Goal: Task Accomplishment & Management: Use online tool/utility

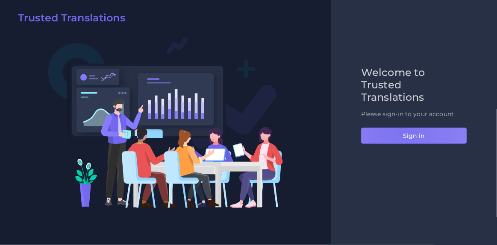
click at [401, 134] on button "Sign in" at bounding box center [414, 136] width 106 height 16
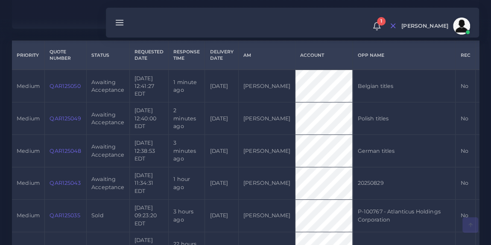
scroll to position [202, 0]
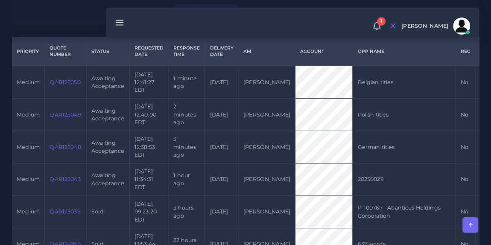
click at [64, 150] on link "QAR125048" at bounding box center [65, 147] width 31 height 6
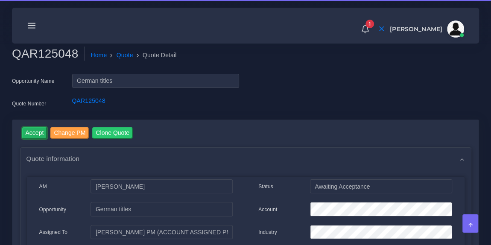
click at [37, 133] on input "Accept" at bounding box center [34, 133] width 25 height 12
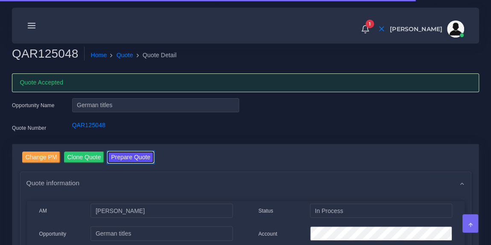
click at [137, 156] on button "Prepare Quote" at bounding box center [131, 158] width 46 height 12
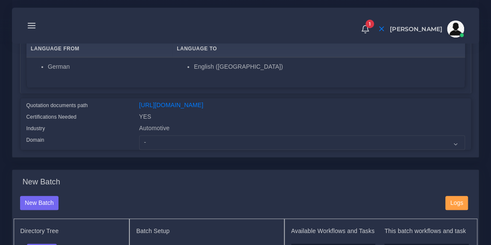
scroll to position [166, 0]
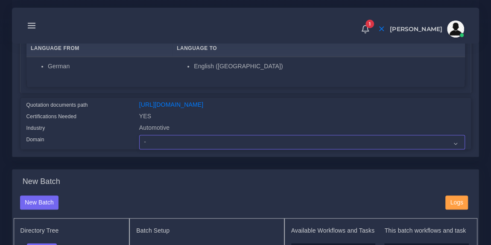
click at [176, 146] on select "- Advertising and Media Agriculture, Forestry and Fishing Architecture, Buildin…" at bounding box center [302, 142] width 326 height 15
select select "Automotive"
click at [139, 140] on select "- Advertising and Media Agriculture, Forestry and Fishing Architecture, Buildin…" at bounding box center [302, 142] width 326 height 15
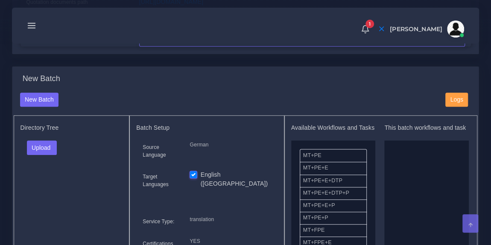
scroll to position [286, 0]
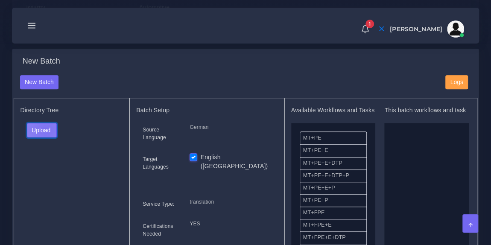
click at [45, 135] on button "Upload" at bounding box center [42, 130] width 30 height 15
click at [46, 167] on label "Files" at bounding box center [56, 162] width 59 height 11
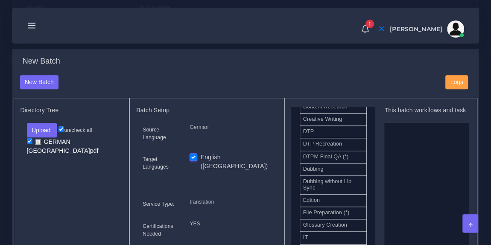
scroll to position [306, 0]
drag, startPoint x: 340, startPoint y: 151, endPoint x: 410, endPoint y: 158, distance: 70.4
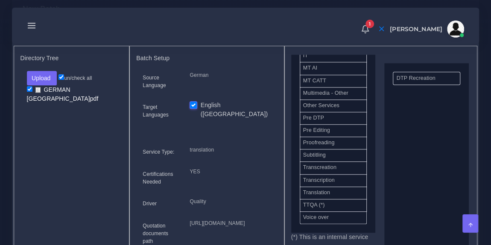
scroll to position [410, 0]
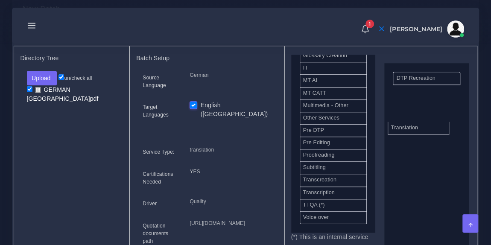
drag, startPoint x: 356, startPoint y: 195, endPoint x: 444, endPoint y: 131, distance: 109.1
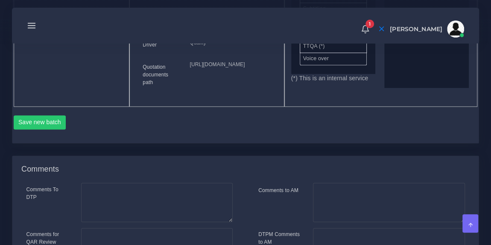
scroll to position [515, 0]
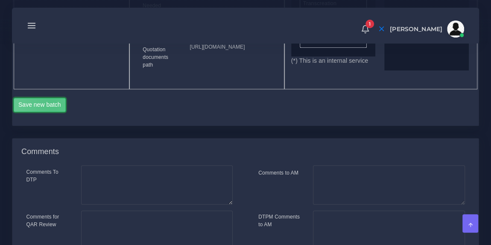
click at [53, 112] on button "Save new batch" at bounding box center [40, 105] width 53 height 15
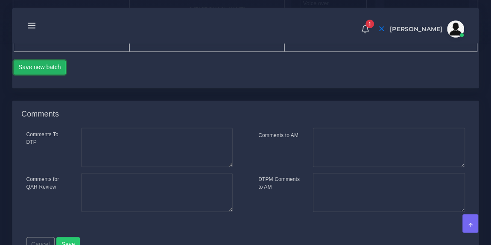
scroll to position [547, 0]
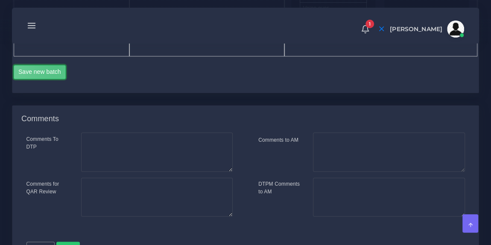
click at [57, 79] on button "Save new batch" at bounding box center [40, 72] width 53 height 15
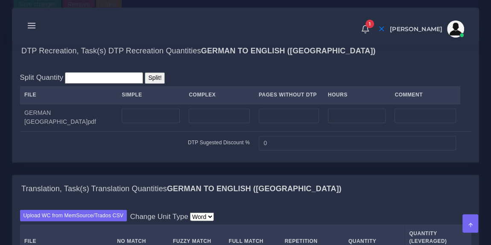
scroll to position [642, 0]
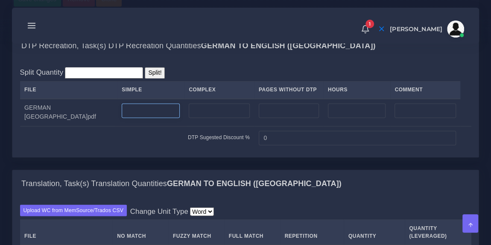
click at [132, 118] on input "number" at bounding box center [151, 110] width 58 height 15
type input "7"
click at [398, 118] on input "text" at bounding box center [425, 110] width 61 height 15
type input "s"
click at [362, 106] on div "Split Quantity Split! File Simple Complex Pages Without DTP Hours Comment GERMA…" at bounding box center [245, 108] width 466 height 97
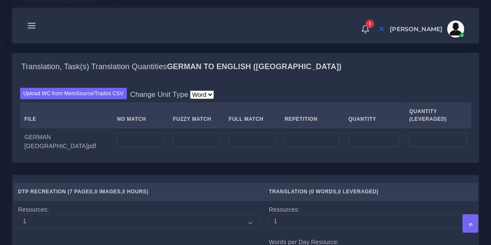
scroll to position [762, 0]
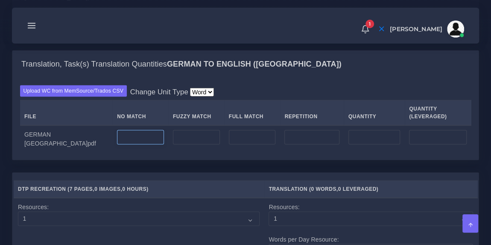
click at [119, 144] on input "number" at bounding box center [140, 137] width 47 height 15
type input "1400"
click at [245, 123] on div "Upload WC from MemSource/Trados CSV Change Unit Type Word File No Match Fuzzy M…" at bounding box center [245, 118] width 466 height 82
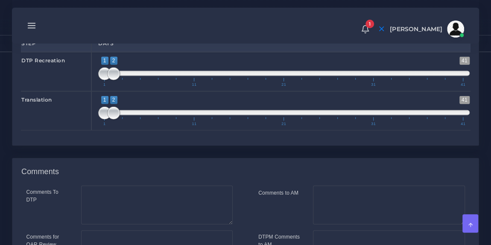
scroll to position [1027, 0]
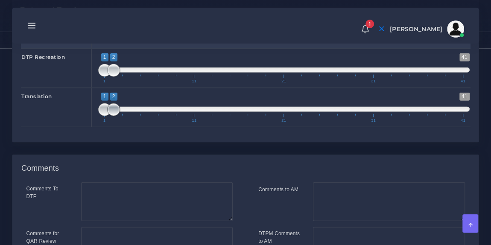
click at [115, 116] on span at bounding box center [113, 109] width 13 height 13
type input "1;1"
drag, startPoint x: 114, startPoint y: 105, endPoint x: 102, endPoint y: 110, distance: 13.1
click at [102, 77] on span at bounding box center [104, 70] width 13 height 13
type input "1;3"
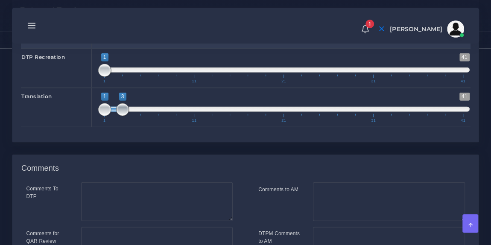
drag, startPoint x: 114, startPoint y: 148, endPoint x: 124, endPoint y: 149, distance: 10.3
click at [124, 116] on span at bounding box center [122, 109] width 13 height 13
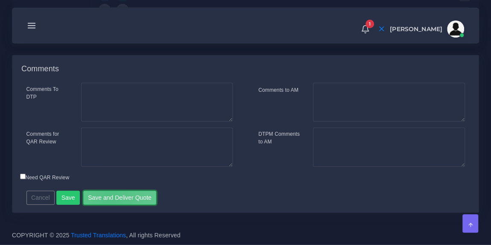
click at [108, 197] on button "Save and Deliver Quote" at bounding box center [119, 198] width 73 height 15
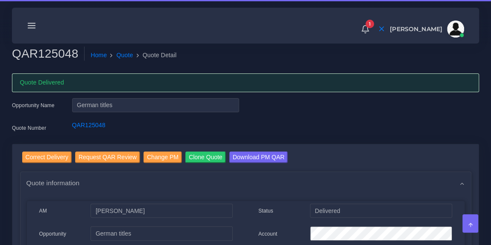
click at [32, 29] on icon at bounding box center [31, 25] width 9 height 9
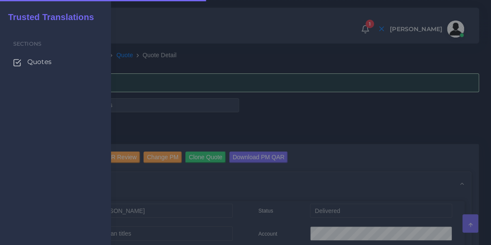
click at [35, 62] on span "Quotes" at bounding box center [39, 61] width 24 height 9
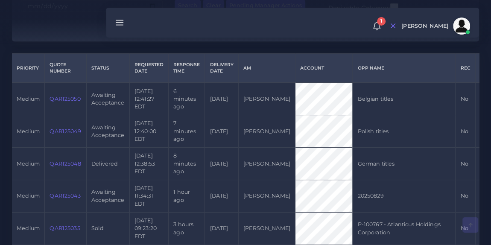
scroll to position [201, 0]
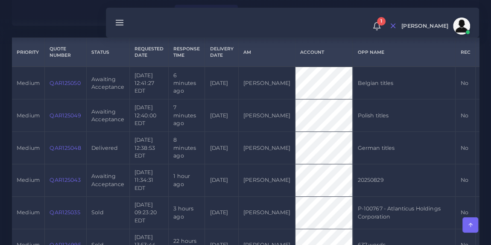
click at [62, 119] on link "QAR125049" at bounding box center [65, 115] width 31 height 6
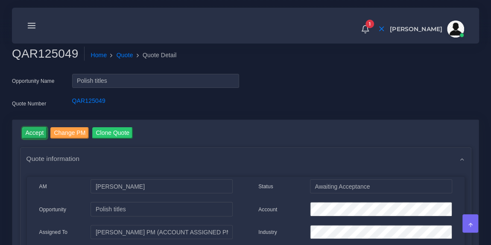
click at [32, 134] on input "Accept" at bounding box center [34, 133] width 25 height 12
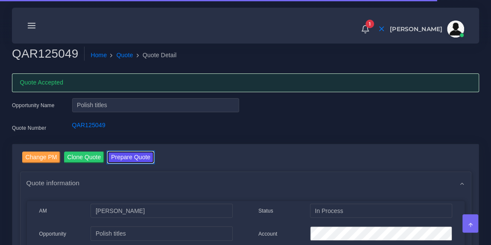
click at [140, 161] on button "Prepare Quote" at bounding box center [131, 158] width 46 height 12
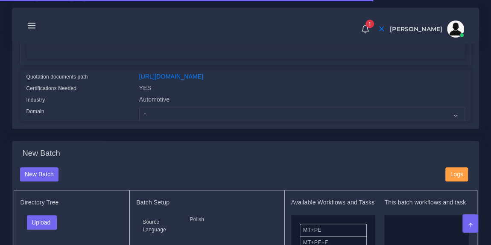
scroll to position [194, 0]
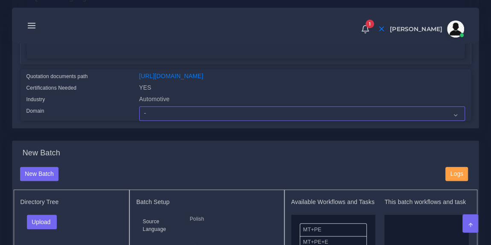
click at [184, 120] on select "- Advertising and Media Agriculture, Forestry and Fishing Architecture, Buildin…" at bounding box center [302, 113] width 326 height 15
select select "Automotive"
click at [139, 111] on select "- Advertising and Media Agriculture, Forestry and Fishing Architecture, Buildin…" at bounding box center [302, 113] width 326 height 15
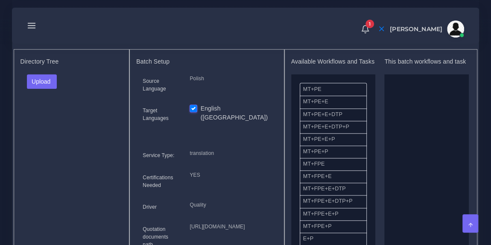
scroll to position [339, 0]
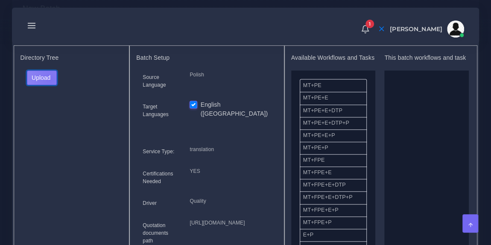
click at [50, 83] on button "Upload" at bounding box center [42, 77] width 30 height 15
click at [50, 115] on label "Files" at bounding box center [56, 109] width 59 height 11
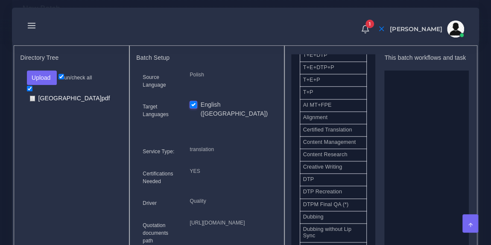
scroll to position [205, 0]
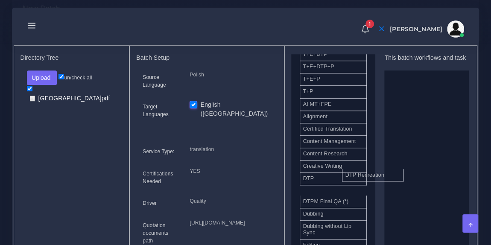
drag, startPoint x: 340, startPoint y: 197, endPoint x: 436, endPoint y: 137, distance: 113.6
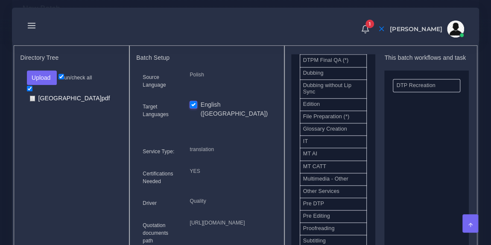
scroll to position [388, 0]
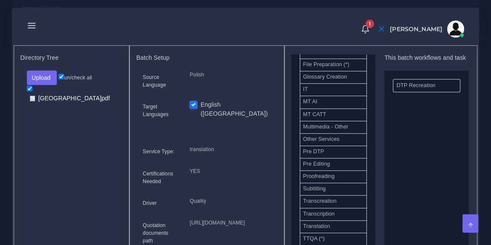
drag, startPoint x: 339, startPoint y: 228, endPoint x: 414, endPoint y: 161, distance: 99.8
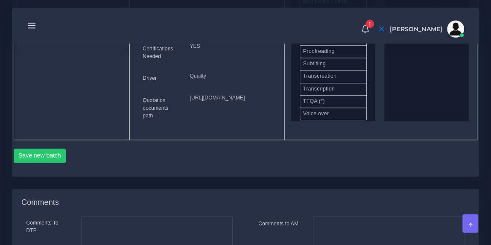
scroll to position [477, 0]
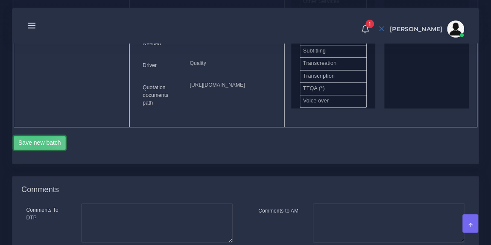
click at [35, 150] on button "Save new batch" at bounding box center [40, 143] width 53 height 15
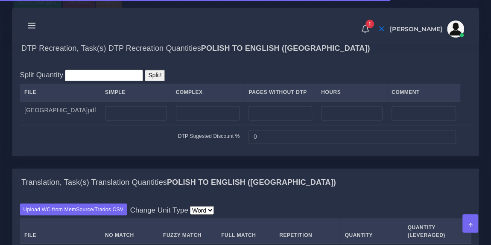
scroll to position [640, 0]
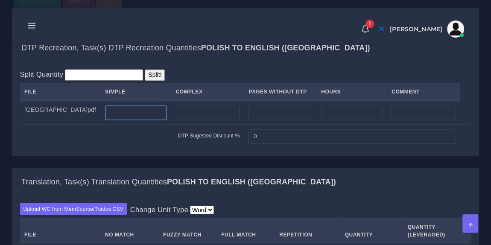
click at [121, 120] on input "number" at bounding box center [136, 112] width 62 height 15
type input "2"
click at [202, 62] on div "DTP Recreation, Task(s) DTP Recreation Quantities Polish TO English ([GEOGRAPHI…" at bounding box center [245, 48] width 466 height 27
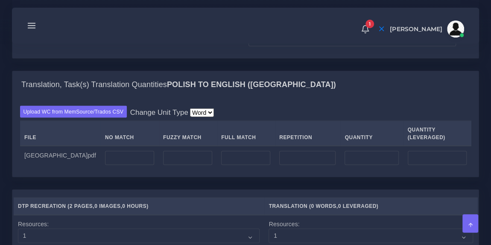
scroll to position [743, 0]
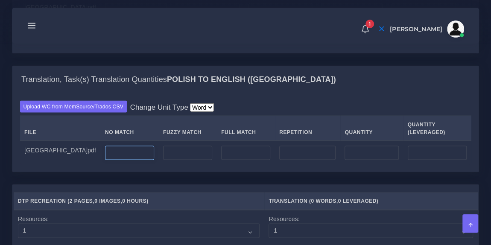
click at [105, 160] on input "number" at bounding box center [129, 153] width 49 height 15
type input "500"
click at [255, 142] on div "Upload WC from MemSource/Trados CSV Change Unit Type Word File No Match Fuzzy M…" at bounding box center [245, 132] width 451 height 64
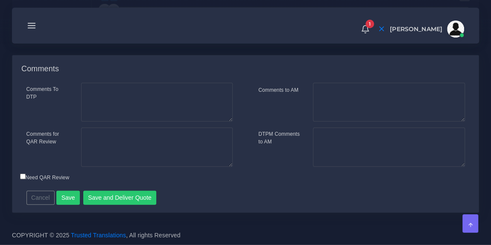
scroll to position [1114, 0]
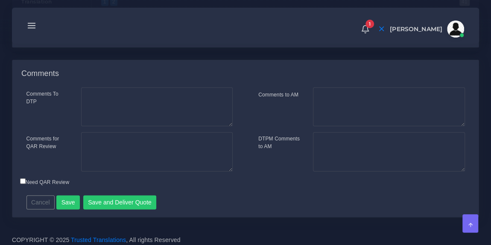
type input "1;3"
drag, startPoint x: 115, startPoint y: 53, endPoint x: 126, endPoint y: 54, distance: 11.1
click at [126, 21] on span at bounding box center [122, 15] width 13 height 13
click at [123, 210] on button "Save and Deliver Quote" at bounding box center [119, 203] width 73 height 15
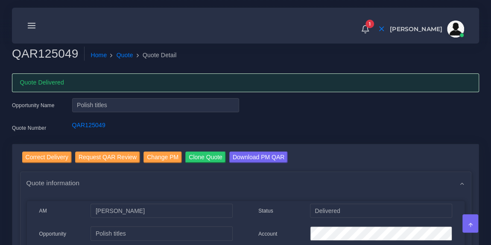
click at [33, 23] on line at bounding box center [31, 23] width 7 height 0
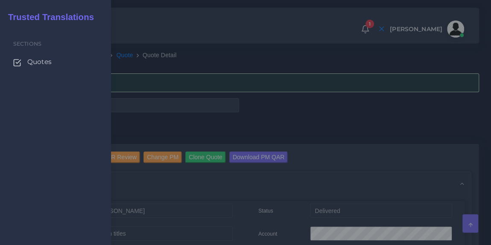
click at [50, 64] on span "Quotes" at bounding box center [39, 61] width 24 height 9
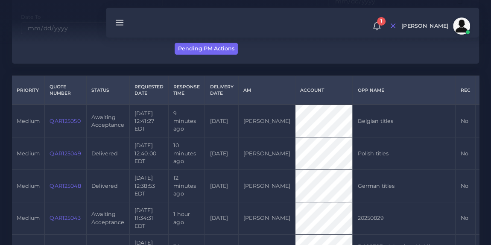
scroll to position [164, 0]
click at [70, 121] on link "QAR125050" at bounding box center [65, 120] width 31 height 6
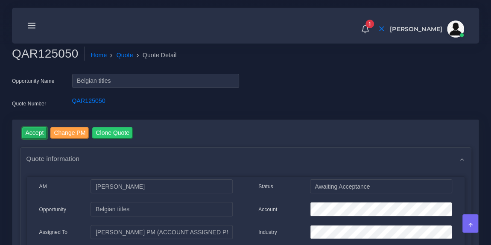
click at [37, 130] on input "Accept" at bounding box center [34, 133] width 25 height 12
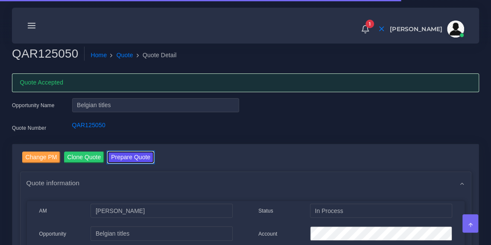
click at [142, 156] on button "Prepare Quote" at bounding box center [131, 158] width 46 height 12
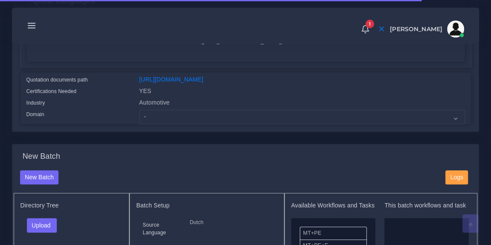
scroll to position [194, 0]
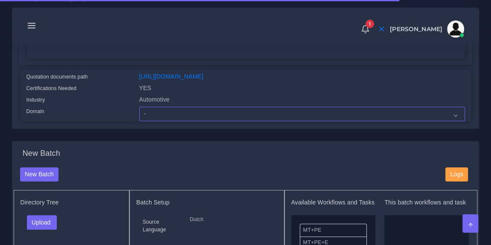
click at [192, 121] on select "- Advertising and Media Agriculture, Forestry and Fishing Architecture, Buildin…" at bounding box center [302, 114] width 326 height 15
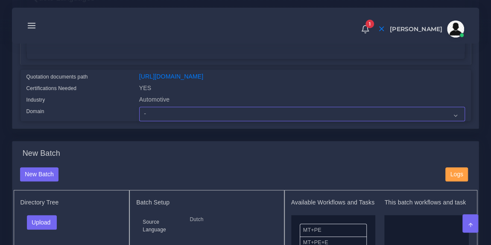
select select "Automotive"
click at [139, 112] on select "- Advertising and Media Agriculture, Forestry and Fishing Architecture, Buildin…" at bounding box center [302, 114] width 326 height 15
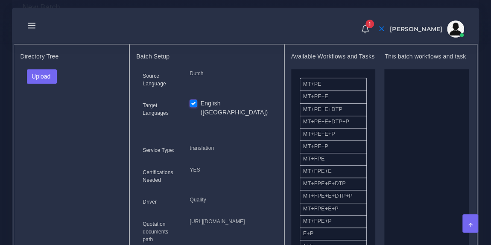
scroll to position [350, 0]
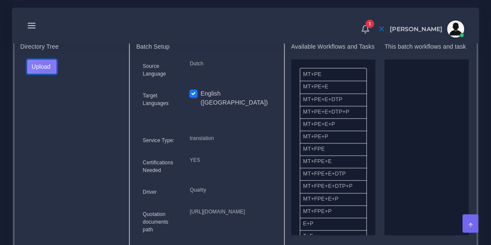
click at [45, 72] on button "Upload" at bounding box center [42, 66] width 30 height 15
click at [53, 104] on label "Files" at bounding box center [56, 98] width 59 height 11
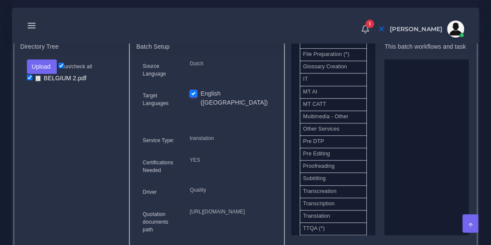
scroll to position [405, 0]
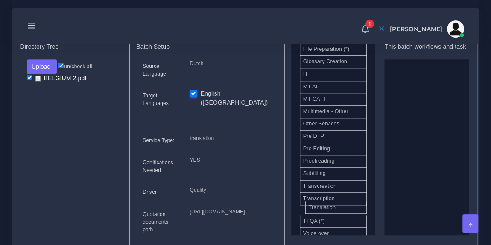
drag, startPoint x: 345, startPoint y: 213, endPoint x: 424, endPoint y: 147, distance: 103.0
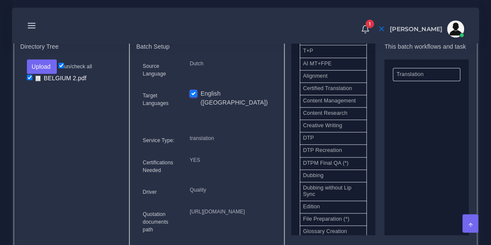
scroll to position [235, 0]
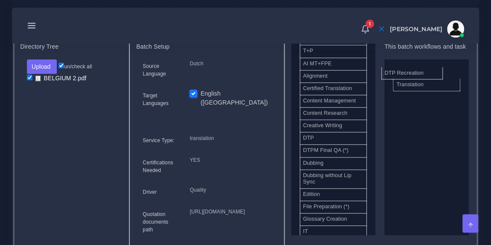
drag, startPoint x: 337, startPoint y: 158, endPoint x: 421, endPoint y: 74, distance: 118.1
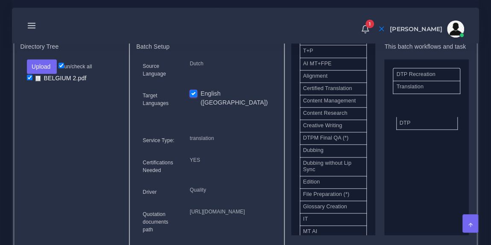
drag, startPoint x: 327, startPoint y: 146, endPoint x: 436, endPoint y: 128, distance: 110.5
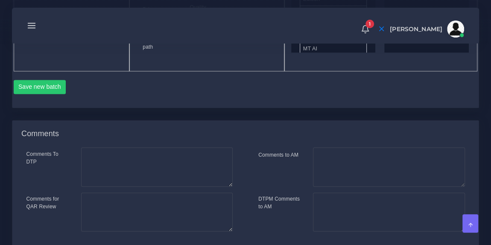
scroll to position [564, 0]
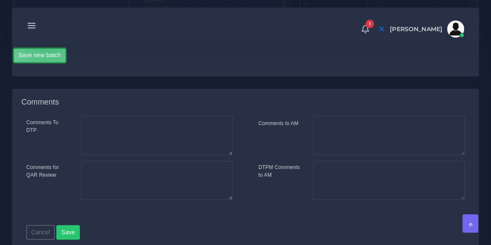
click at [50, 63] on button "Save new batch" at bounding box center [40, 55] width 53 height 15
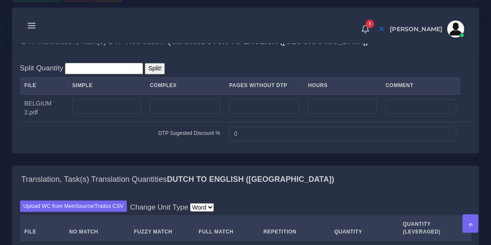
scroll to position [652, 0]
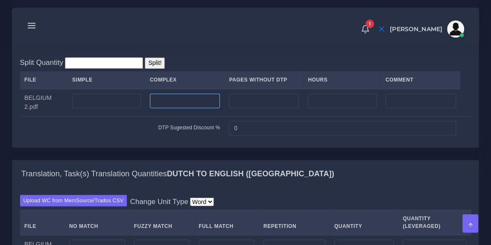
click at [170, 108] on input "number" at bounding box center [185, 101] width 70 height 15
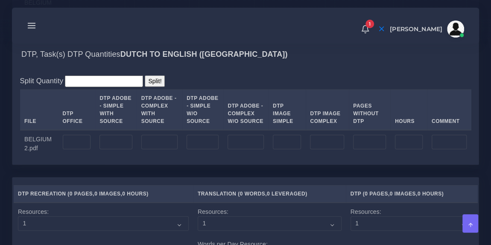
scroll to position [900, 0]
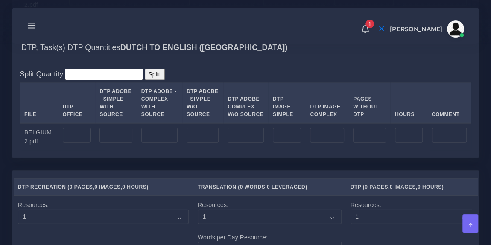
type input "1"
click at [74, 143] on input "2" at bounding box center [77, 135] width 28 height 15
type input "2"
click at [236, 61] on div "DTP, Task(s) DTP Quantities Dutch TO English (US)" at bounding box center [245, 47] width 466 height 27
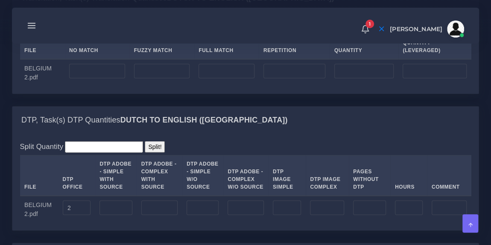
scroll to position [826, 0]
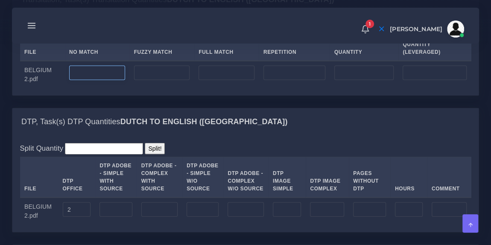
click at [96, 80] on input "number" at bounding box center [97, 73] width 56 height 15
type input "0"
type input "600"
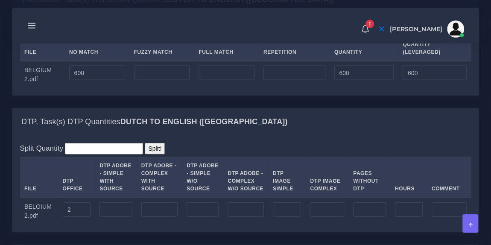
click at [266, 64] on div "Upload WC from MemSource/Trados CSV Change Unit Type Word File No Match Fuzzy M…" at bounding box center [245, 54] width 451 height 67
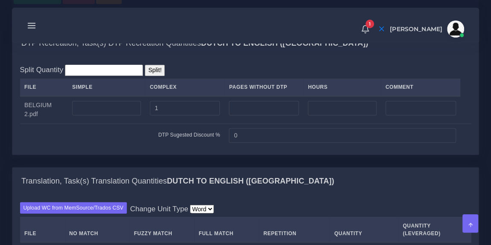
scroll to position [638, 0]
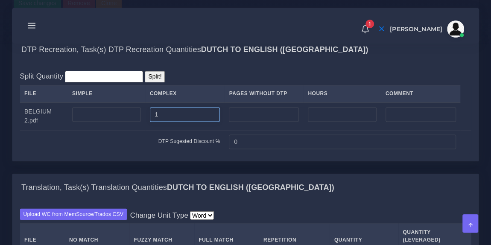
click at [162, 122] on input "1" at bounding box center [185, 114] width 70 height 15
type input "4"
click at [207, 112] on div "Split Quantity Split! File Simple Complex Pages Without DTP Hours Comment BELGI…" at bounding box center [245, 112] width 451 height 82
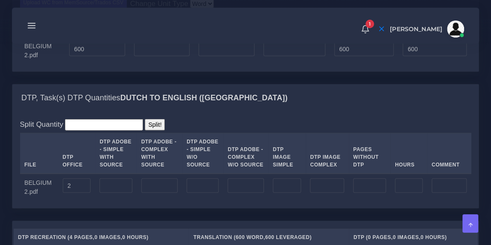
scroll to position [851, 0]
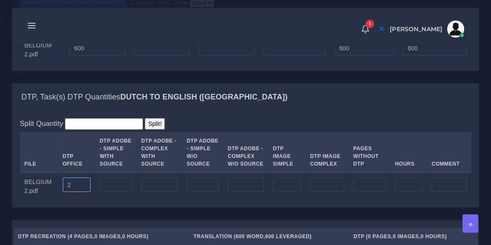
click at [76, 192] on input "2" at bounding box center [77, 185] width 28 height 15
type input "4"
click at [237, 111] on div "DTP, Task(s) DTP Quantities Dutch TO English (US)" at bounding box center [245, 97] width 466 height 27
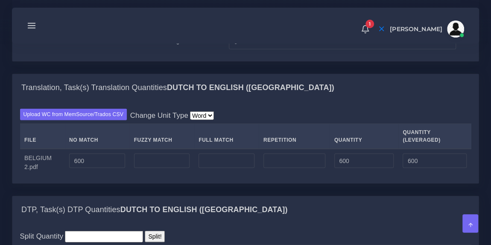
scroll to position [738, 0]
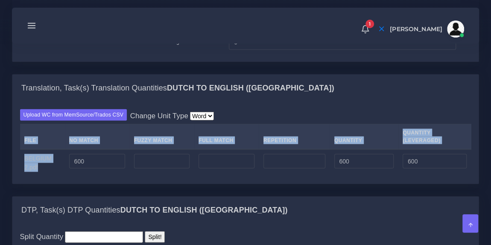
drag, startPoint x: 237, startPoint y: 149, endPoint x: 91, endPoint y: 199, distance: 154.5
click at [91, 176] on div "Upload WC from MemSource/Trados CSV Change Unit Type Word File No Match Fuzzy M…" at bounding box center [245, 142] width 451 height 67
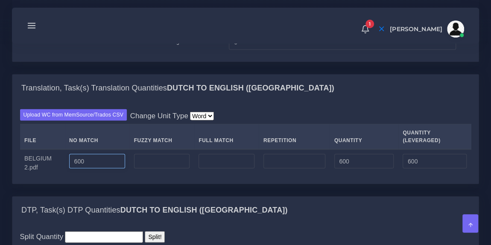
click at [91, 168] on input "600" at bounding box center [97, 161] width 56 height 15
click at [82, 168] on input "600" at bounding box center [97, 161] width 56 height 15
type input "6"
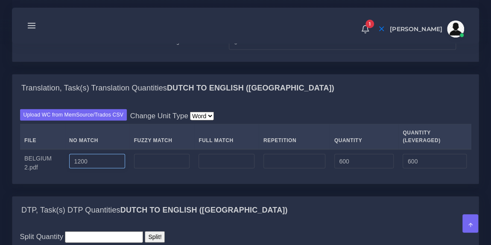
type input "1200"
click at [156, 176] on td at bounding box center [161, 162] width 65 height 27
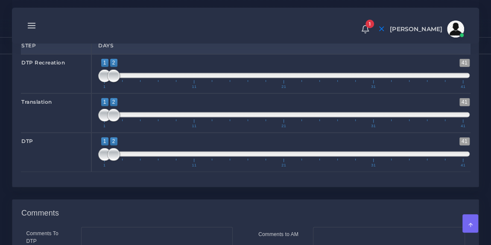
scroll to position [1161, 0]
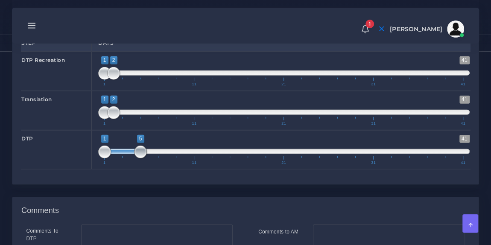
type input "1;4"
drag, startPoint x: 111, startPoint y: 187, endPoint x: 129, endPoint y: 189, distance: 18.8
click at [129, 158] on span at bounding box center [131, 152] width 13 height 13
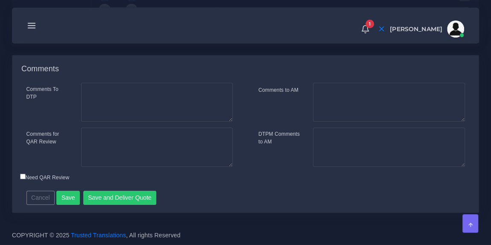
scroll to position [1338, 0]
click at [110, 195] on button "Save and Deliver Quote" at bounding box center [119, 198] width 73 height 15
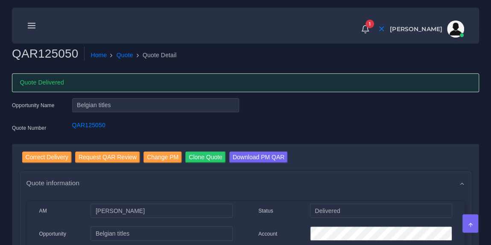
click at [32, 23] on line at bounding box center [31, 23] width 7 height 0
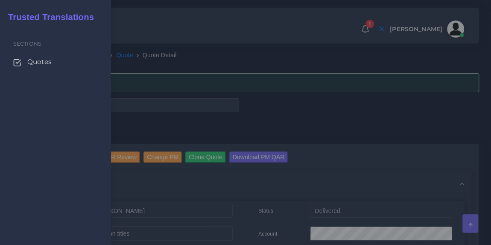
click at [241, 58] on div at bounding box center [245, 147] width 491 height 294
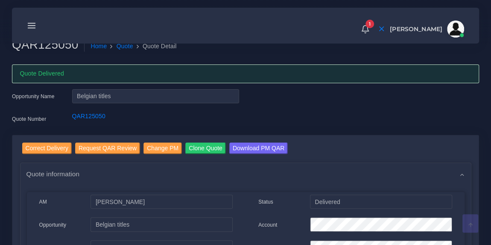
scroll to position [11, 0]
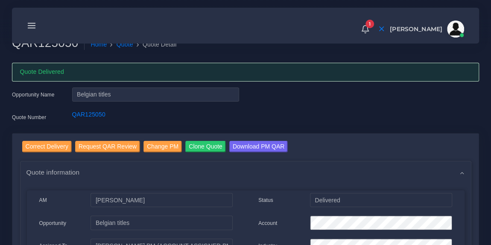
click at [29, 26] on line at bounding box center [31, 26] width 7 height 0
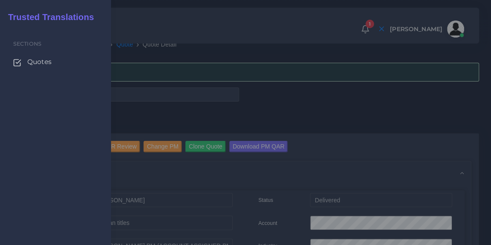
click at [37, 64] on span "Quotes" at bounding box center [39, 61] width 24 height 9
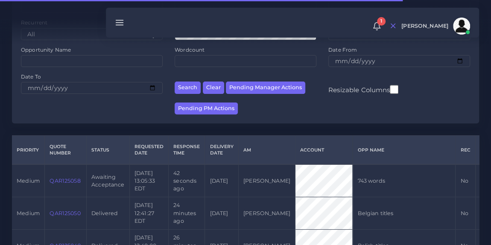
scroll to position [112, 0]
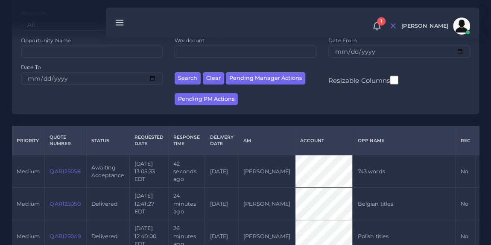
click at [66, 170] on link "QAR125058" at bounding box center [65, 171] width 31 height 6
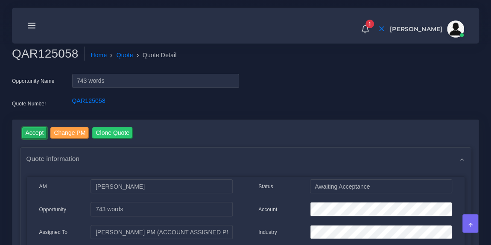
click at [35, 128] on input "Accept" at bounding box center [34, 133] width 25 height 12
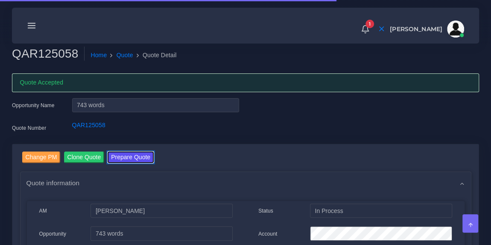
click at [138, 157] on button "Prepare Quote" at bounding box center [131, 158] width 46 height 12
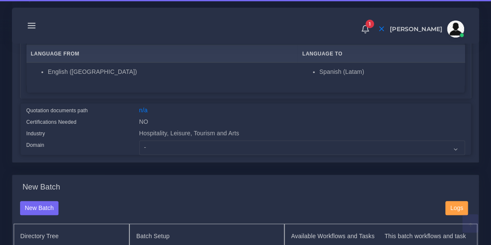
scroll to position [163, 0]
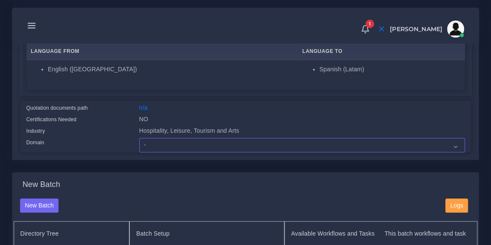
click at [190, 148] on select "- Advertising and Media Agriculture, Forestry and Fishing Architecture, Buildin…" at bounding box center [302, 145] width 326 height 15
select select "Hospitality, Leisure, Tourism and Arts"
click at [139, 138] on select "- Advertising and Media Agriculture, Forestry and Fishing Architecture, Buildin…" at bounding box center [302, 145] width 326 height 15
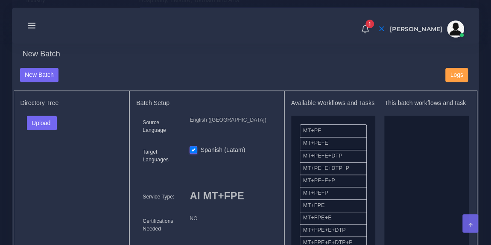
scroll to position [299, 0]
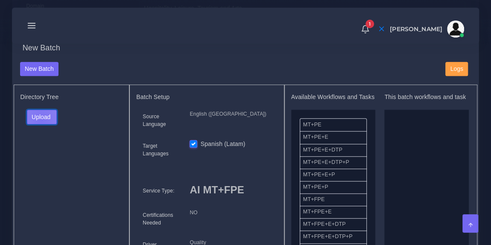
click at [41, 117] on button "Upload" at bounding box center [42, 117] width 30 height 15
click at [44, 143] on label "Files" at bounding box center [56, 148] width 59 height 11
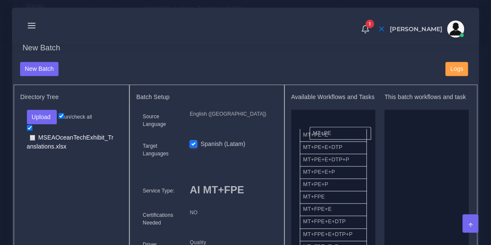
drag, startPoint x: 330, startPoint y: 129, endPoint x: 339, endPoint y: 129, distance: 9.9
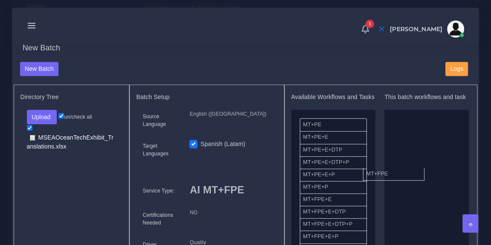
drag, startPoint x: 344, startPoint y: 204, endPoint x: 420, endPoint y: 165, distance: 85.2
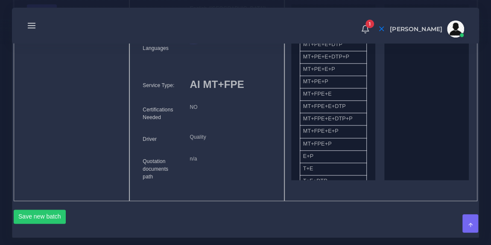
scroll to position [418, 0]
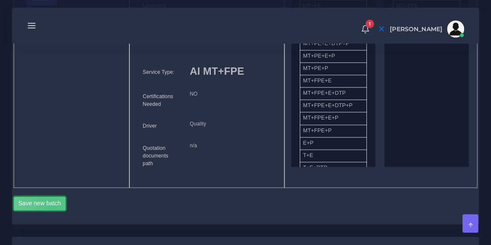
click at [54, 201] on button "Save new batch" at bounding box center [40, 203] width 53 height 15
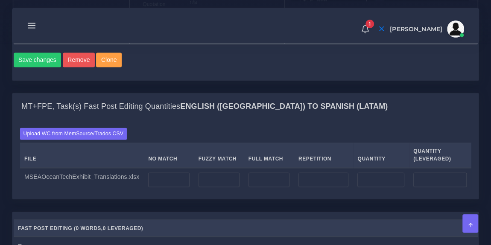
scroll to position [584, 0]
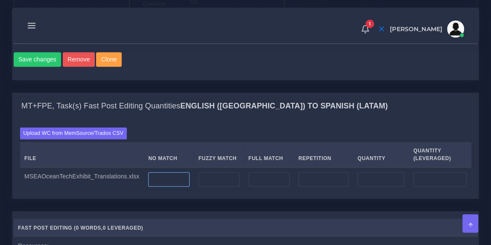
click at [155, 175] on input "number" at bounding box center [168, 179] width 41 height 15
type input "743"
click at [189, 132] on div "Upload WC from MemSource/Trados CSV File No Match Fuzzy Match Full Match Repeti…" at bounding box center [245, 159] width 451 height 64
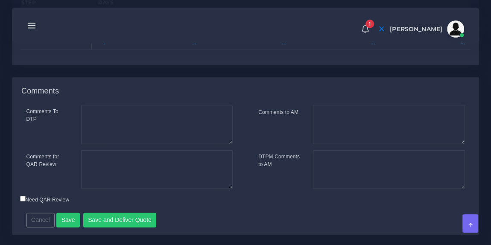
scroll to position [942, 0]
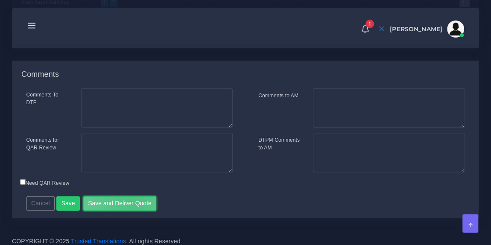
click at [129, 201] on button "Save and Deliver Quote" at bounding box center [119, 203] width 73 height 15
